Goal: Transaction & Acquisition: Obtain resource

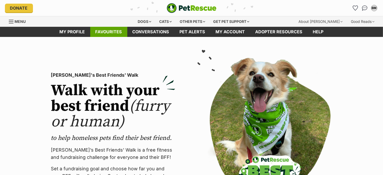
click at [120, 34] on link "Favourites" at bounding box center [108, 32] width 37 height 10
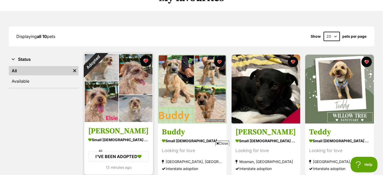
click at [145, 61] on button "favourite" at bounding box center [145, 60] width 11 height 11
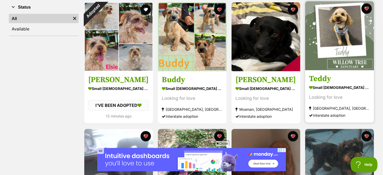
click at [326, 89] on div "small male Dog" at bounding box center [339, 88] width 61 height 8
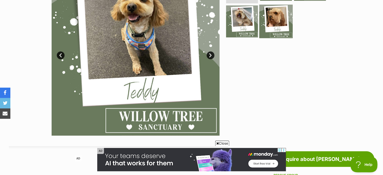
click at [276, 18] on img at bounding box center [276, 21] width 33 height 33
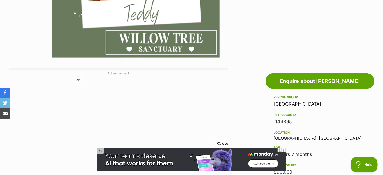
scroll to position [193, 0]
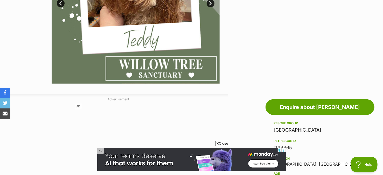
click at [300, 129] on link "[GEOGRAPHIC_DATA]" at bounding box center [298, 129] width 48 height 5
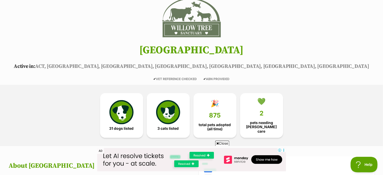
click at [220, 143] on span "Close" at bounding box center [222, 142] width 14 height 5
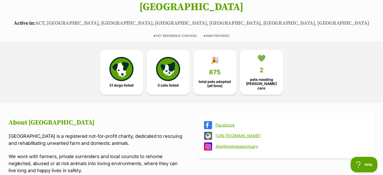
scroll to position [104, 0]
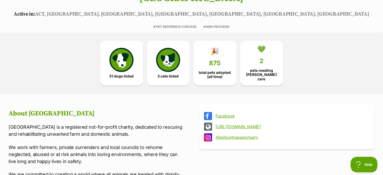
click at [264, 124] on link "https://www.willowtreesanctuary.com.au" at bounding box center [292, 126] width 152 height 5
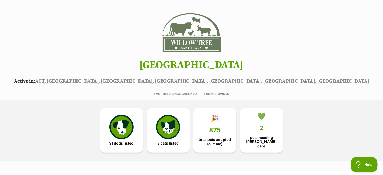
scroll to position [0, 0]
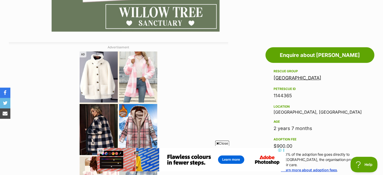
drag, startPoint x: 273, startPoint y: 93, endPoint x: 296, endPoint y: 90, distance: 22.8
drag, startPoint x: 274, startPoint y: 87, endPoint x: 291, endPoint y: 96, distance: 19.2
click at [291, 96] on div "PetRescue ID 1144365" at bounding box center [320, 92] width 92 height 13
copy div "PetRescue ID 1144365"
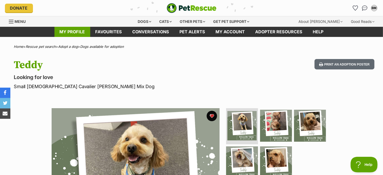
click at [77, 31] on link "My profile" at bounding box center [72, 32] width 36 height 10
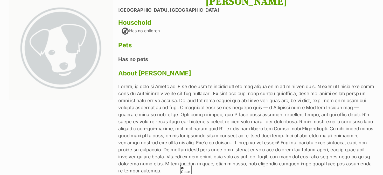
drag, startPoint x: 179, startPoint y: 85, endPoint x: 216, endPoint y: 117, distance: 48.6
click at [216, 117] on p at bounding box center [247, 128] width 256 height 91
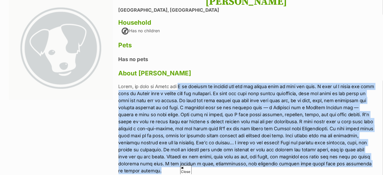
drag, startPoint x: 180, startPoint y: 86, endPoint x: 384, endPoint y: 167, distance: 219.6
copy p "L ip dolorsi am consect adi eli sed doeius temp in utla etd magn. A enim ad m v…"
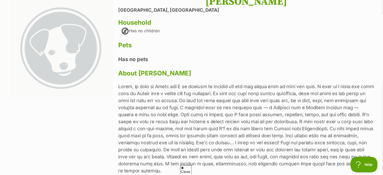
click at [162, 36] on div "[PERSON_NAME] [GEOGRAPHIC_DATA], [GEOGRAPHIC_DATA] Household Has no children Pe…" at bounding box center [247, 88] width 256 height 185
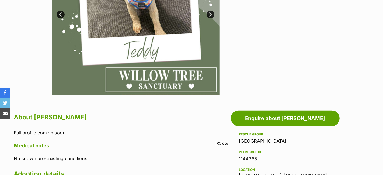
click at [222, 141] on span "Close" at bounding box center [222, 142] width 14 height 5
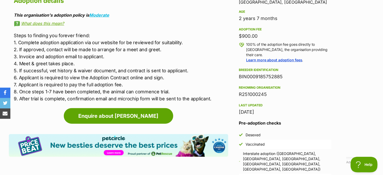
scroll to position [363, 0]
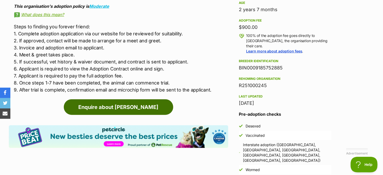
click at [107, 104] on link "Enquire about Teddy" at bounding box center [119, 107] width 110 height 16
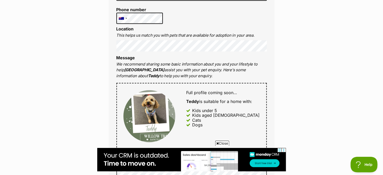
scroll to position [208, 0]
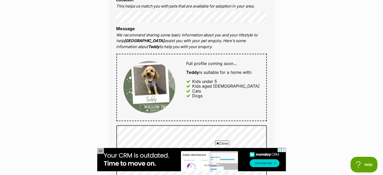
click at [220, 141] on span "Close" at bounding box center [222, 142] width 14 height 5
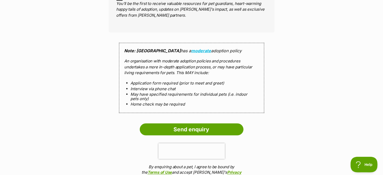
scroll to position [519, 0]
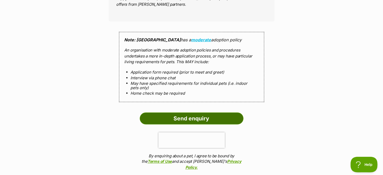
click at [183, 119] on input "Send enquiry" at bounding box center [192, 118] width 104 height 12
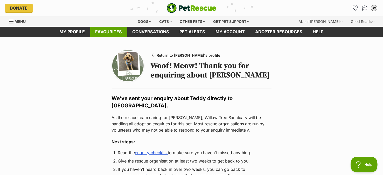
click at [112, 33] on link "Favourites" at bounding box center [108, 32] width 37 height 10
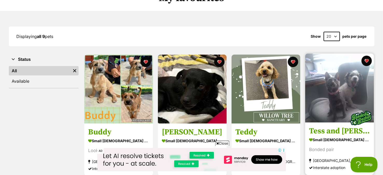
click at [345, 146] on div "Bonded pair" at bounding box center [339, 149] width 61 height 7
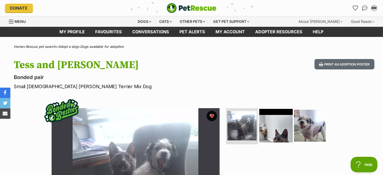
click at [278, 130] on img at bounding box center [276, 124] width 33 height 33
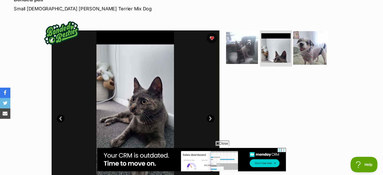
click at [314, 45] on img at bounding box center [310, 47] width 33 height 33
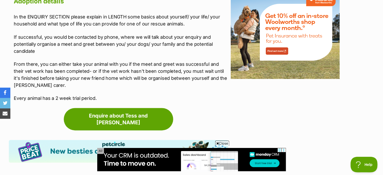
scroll to position [700, 0]
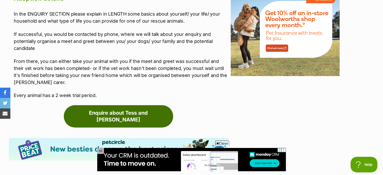
click at [120, 105] on link "Enquire about Tess and [PERSON_NAME]" at bounding box center [119, 116] width 110 height 22
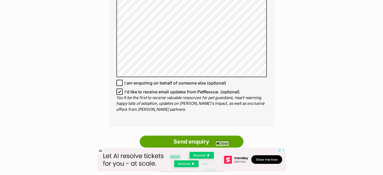
scroll to position [441, 0]
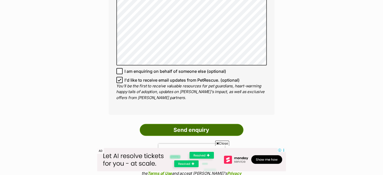
click at [179, 124] on input "Send enquiry" at bounding box center [192, 130] width 104 height 12
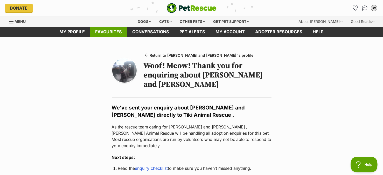
click at [114, 32] on link "Favourites" at bounding box center [108, 32] width 37 height 10
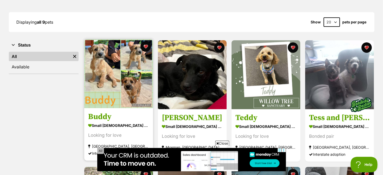
scroll to position [78, 0]
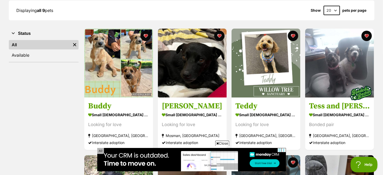
click at [224, 142] on span "Close" at bounding box center [222, 142] width 14 height 5
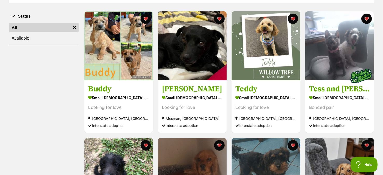
scroll to position [104, 0]
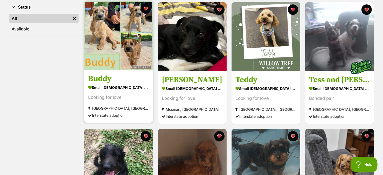
click at [111, 23] on img at bounding box center [118, 35] width 69 height 69
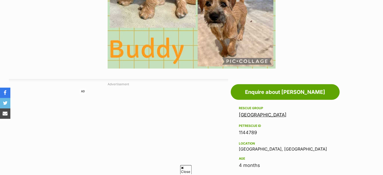
scroll to position [234, 0]
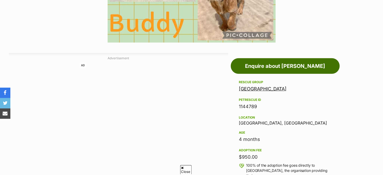
click at [272, 66] on link "Enquire about [PERSON_NAME]" at bounding box center [285, 66] width 109 height 16
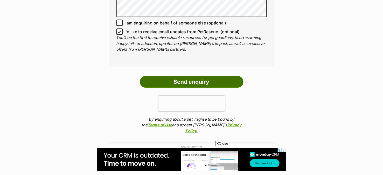
click at [181, 77] on input "Send enquiry" at bounding box center [192, 82] width 104 height 12
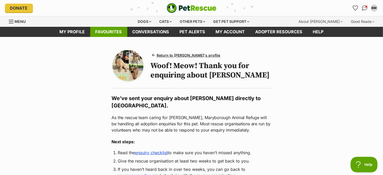
click at [117, 30] on link "Favourites" at bounding box center [108, 32] width 37 height 10
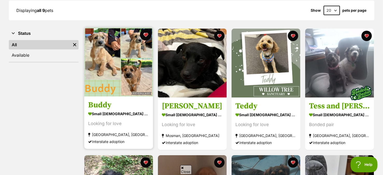
click at [146, 35] on button "favourite" at bounding box center [145, 34] width 11 height 11
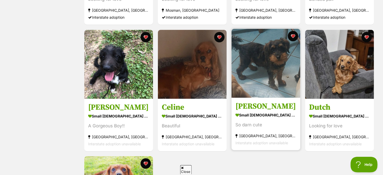
scroll to position [208, 0]
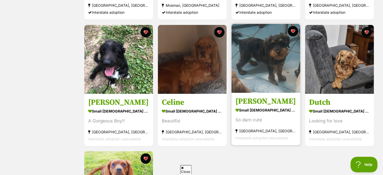
click at [268, 54] on img at bounding box center [266, 58] width 69 height 69
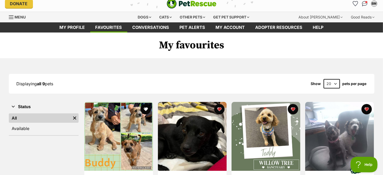
scroll to position [0, 0]
